Goal: Use online tool/utility: Use online tool/utility

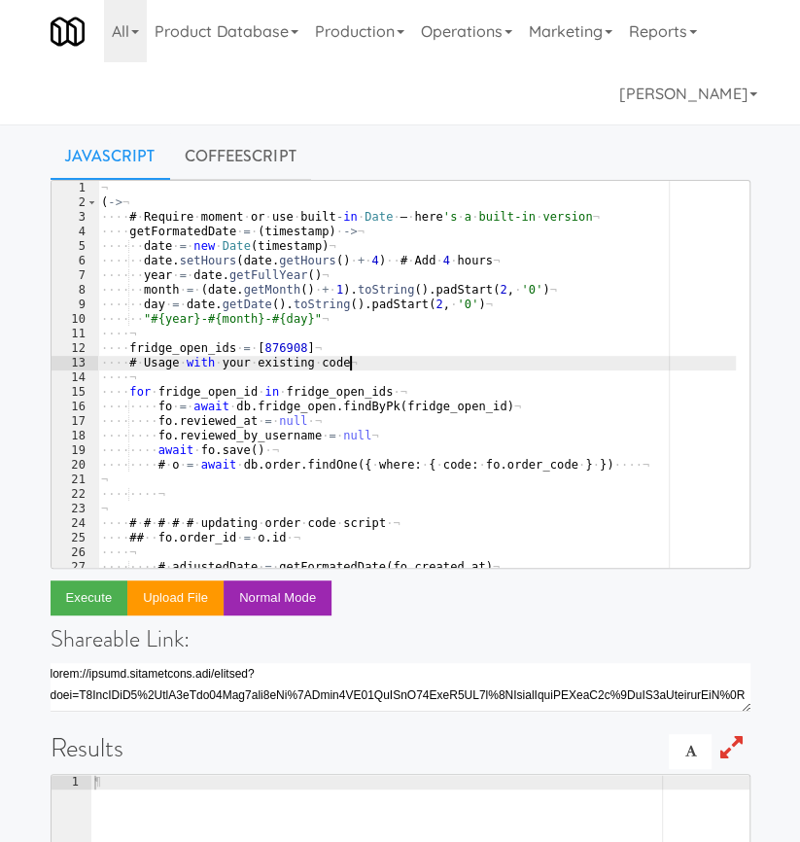
click at [365, 363] on div "¬ ( -> ¬ ···· # · Require · moment · or · use · built - in · Date · — · here 's…" at bounding box center [480, 382] width 767 height 402
paste textarea "return { count: deviceIds.length, deviceIds }"
type textarea "return { count: deviceIds.length, deviceIds }"
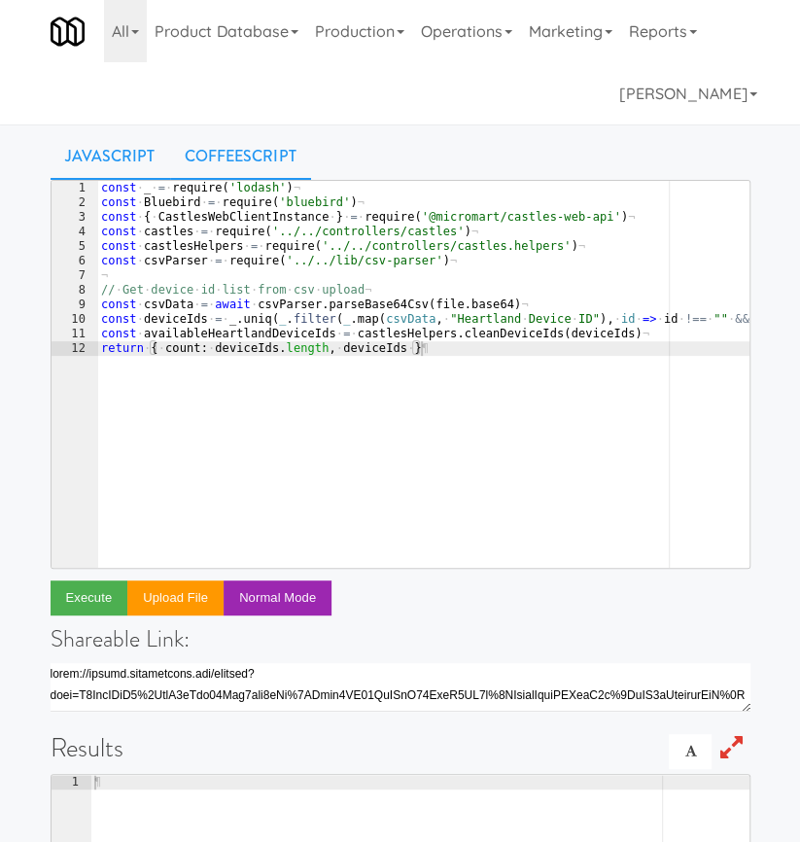
click at [248, 149] on link "CoffeeScript" at bounding box center [240, 156] width 141 height 49
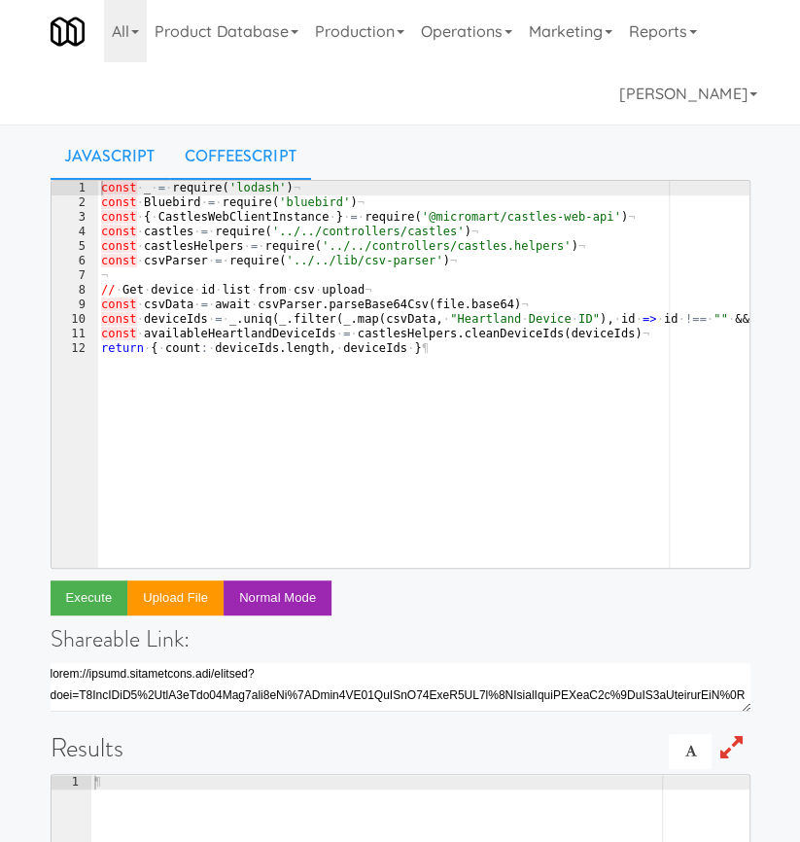
click at [159, 156] on link "Javascript" at bounding box center [111, 156] width 120 height 49
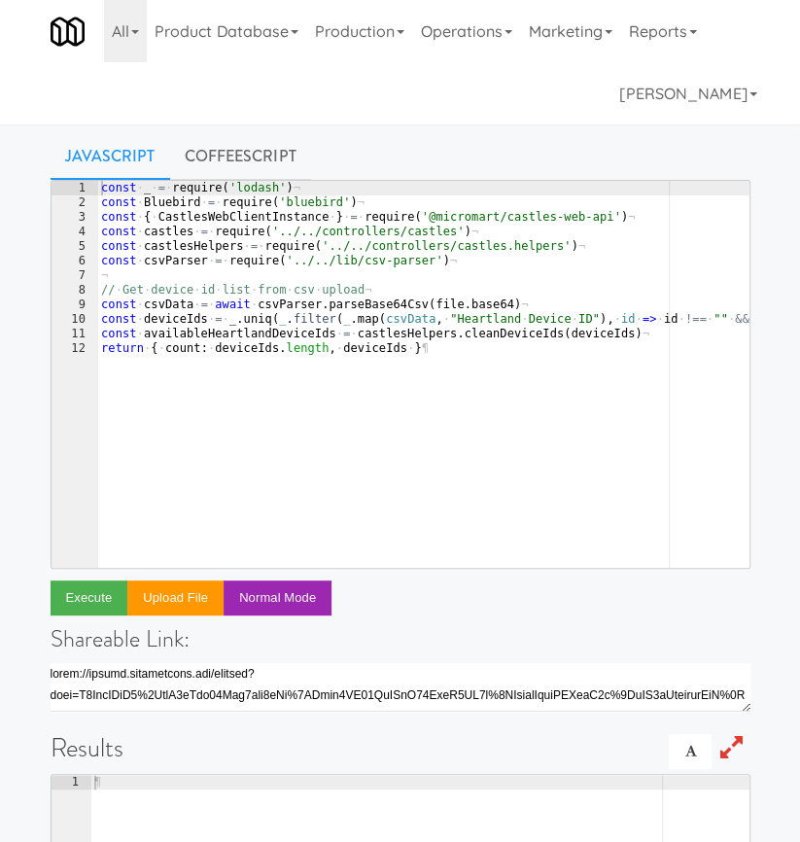
type textarea "return { count: deviceIds.length, deviceIds }"
click at [422, 368] on div "const · _ · = · require ( 'lodash' ) ¬ const · Bluebird · = · require ( 'bluebi…" at bounding box center [530, 382] width 866 height 402
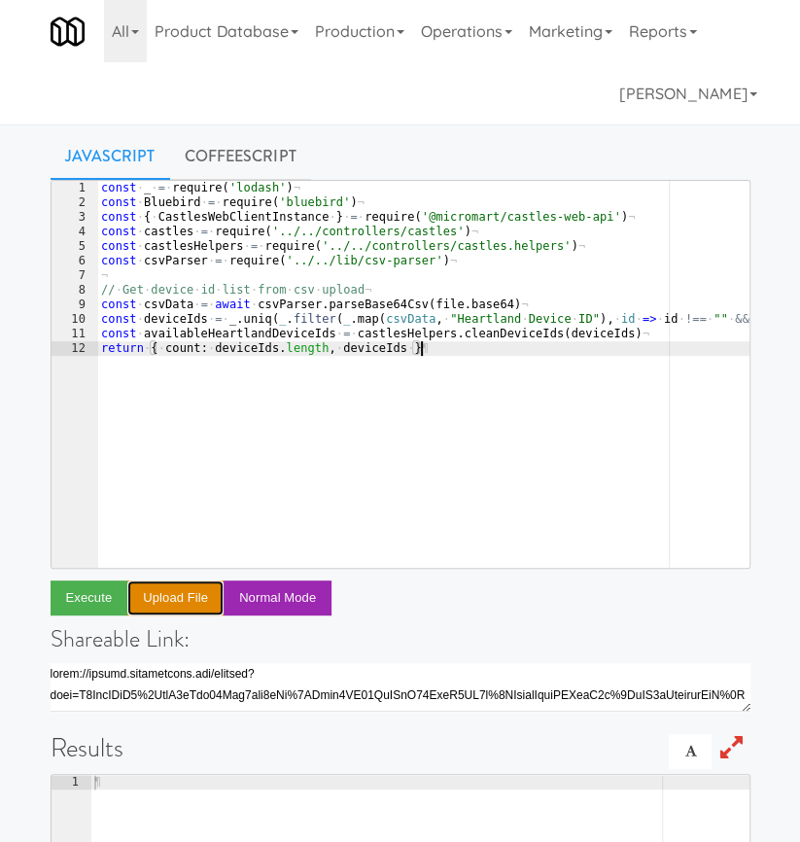
click at [191, 603] on button "Upload file" at bounding box center [175, 597] width 96 height 35
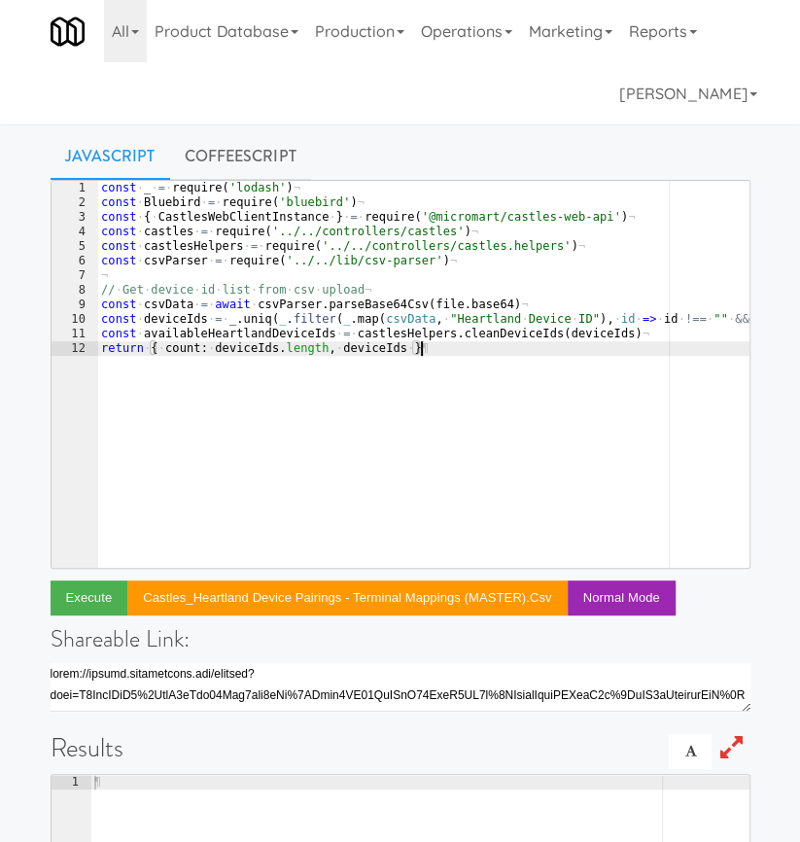
click at [455, 360] on div "const · _ · = · require ( 'lodash' ) ¬ const · Bluebird · = · require ( 'bluebi…" at bounding box center [530, 382] width 866 height 402
click at [83, 604] on button "Execute" at bounding box center [90, 597] width 78 height 35
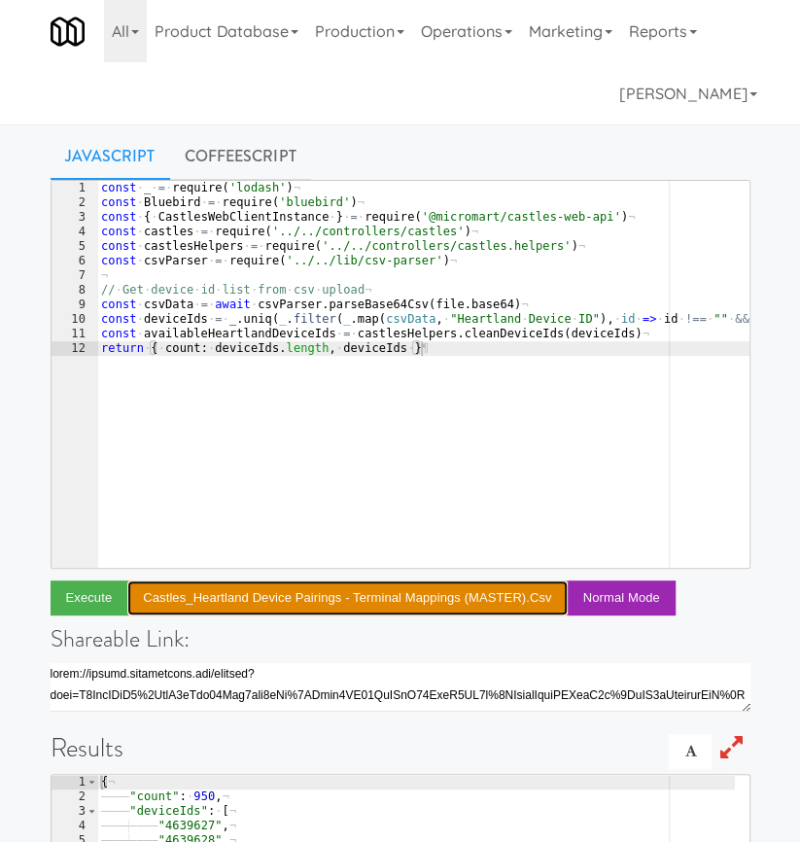
click at [433, 605] on button "Castles_Heartland Device Pairings - Terminal Mappings (MASTER).csv" at bounding box center [346, 597] width 439 height 35
click at [350, 597] on button "Castles_Heartland Device Pairings - Terminal Mappings (MASTER).csv" at bounding box center [346, 597] width 439 height 35
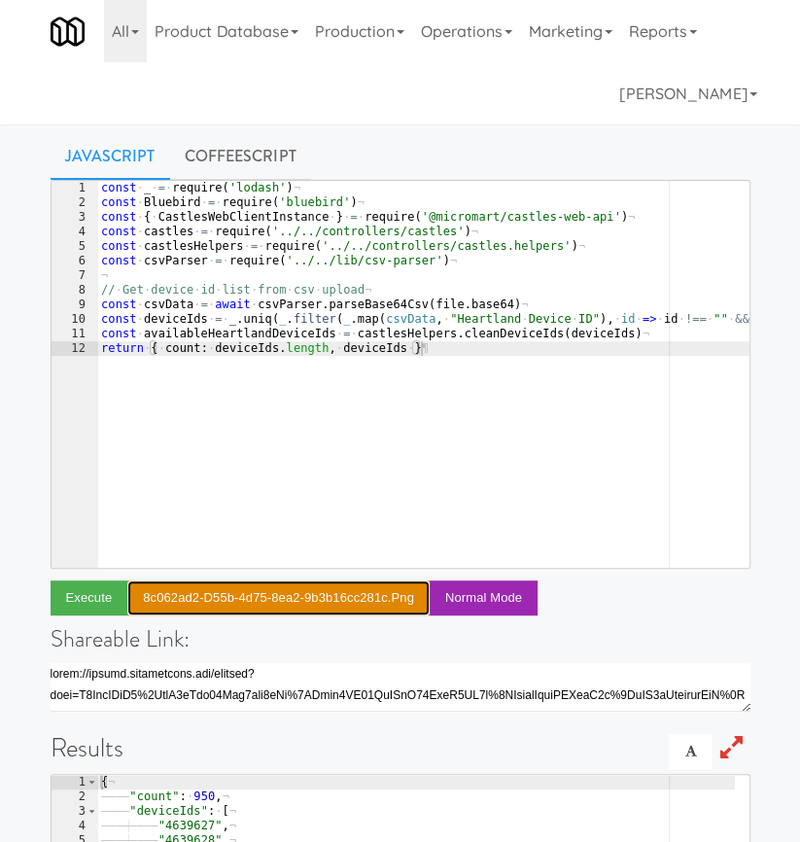
click at [356, 604] on button "8c062ad2-d55b-4d75-8ea2-9b3b16cc281c.png" at bounding box center [278, 597] width 302 height 35
